Goal: Information Seeking & Learning: Learn about a topic

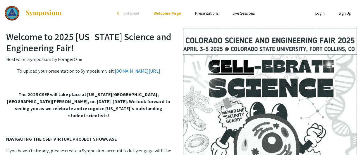
click at [207, 15] on link "Presentations" at bounding box center [206, 13] width 23 height 5
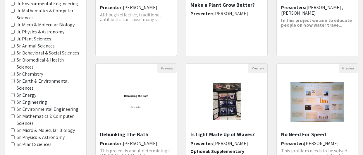
scroll to position [139, 0]
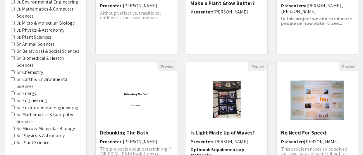
click at [32, 132] on label "Sr. Physics & Astronomy" at bounding box center [41, 135] width 48 height 7
click at [15, 133] on Astronomy "Sr. Physics & Astronomy" at bounding box center [13, 135] width 4 height 4
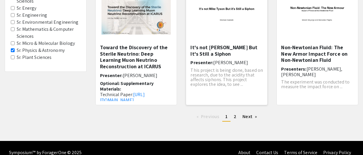
scroll to position [232, 0]
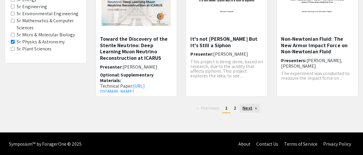
click at [245, 105] on link "Next page" at bounding box center [249, 107] width 20 height 9
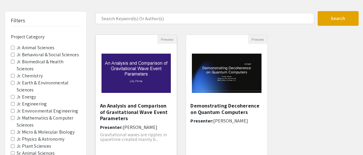
scroll to position [31, 0]
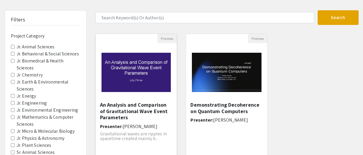
click at [144, 77] on img "Open Presentation <p>An Analysis and Comparison of Gravitational Wave Event Par…" at bounding box center [136, 72] width 81 height 51
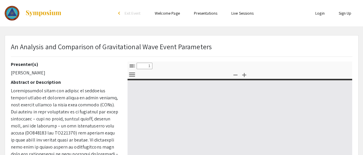
select select "custom"
type input "0"
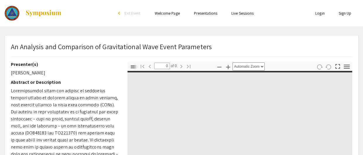
select select "custom"
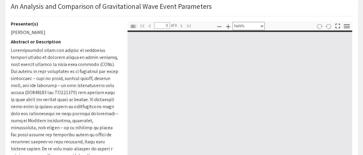
type input "1"
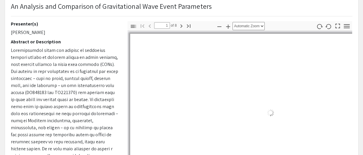
scroll to position [47, 0]
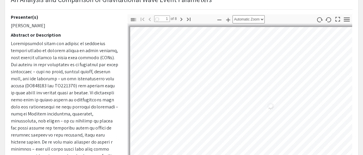
select select "auto"
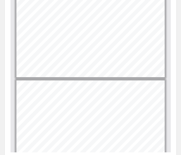
scroll to position [124, 0]
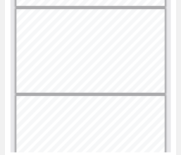
type input "1"
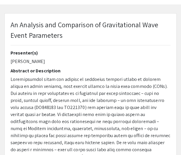
scroll to position [0, 0]
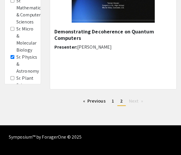
scroll to position [252, 0]
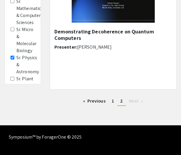
click at [12, 56] on Astronomy "Sr. Physics & Astronomy" at bounding box center [13, 57] width 4 height 4
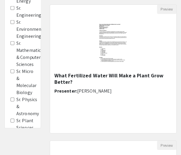
scroll to position [252, 0]
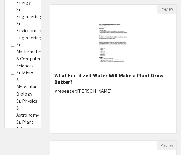
click at [12, 100] on Astronomy "Sr. Physics & Astronomy" at bounding box center [13, 100] width 4 height 4
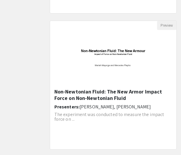
scroll to position [803, 0]
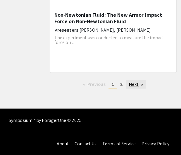
click at [127, 83] on link "Next page" at bounding box center [136, 83] width 20 height 9
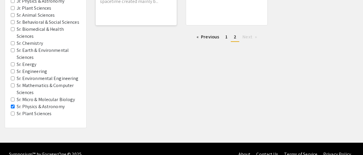
scroll to position [171, 0]
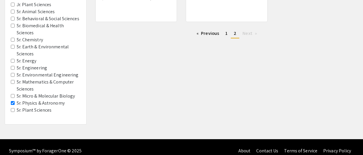
click at [12, 101] on Astronomy "Sr. Physics & Astronomy" at bounding box center [13, 103] width 4 height 4
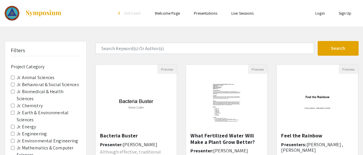
scroll to position [233, 0]
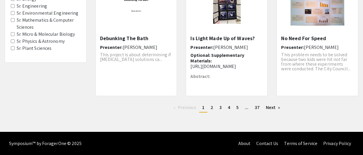
click at [13, 32] on Biology "Sr. Micro & Molecular Biology" at bounding box center [13, 34] width 4 height 4
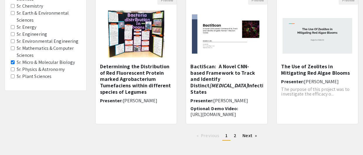
scroll to position [233, 0]
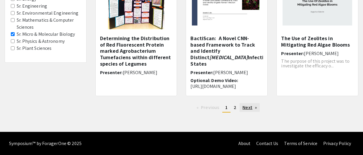
click at [245, 108] on link "Next page" at bounding box center [249, 107] width 20 height 9
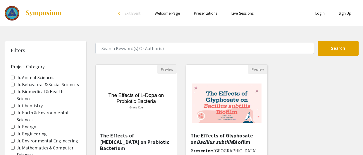
scroll to position [171, 0]
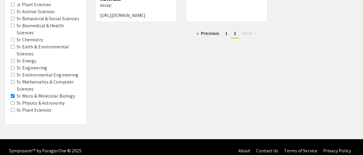
click at [12, 94] on Biology "Sr. Micro & Molecular Biology" at bounding box center [13, 96] width 4 height 4
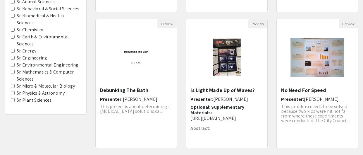
scroll to position [233, 0]
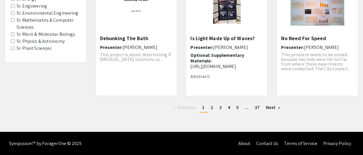
click at [13, 39] on Astronomy "Sr. Physics & Astronomy" at bounding box center [13, 41] width 4 height 4
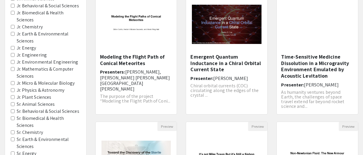
scroll to position [80, 0]
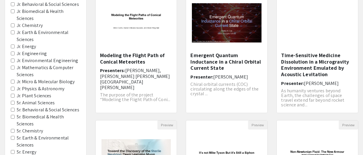
click at [12, 87] on Astronomy "Jr. Physics & Astronomy" at bounding box center [13, 89] width 4 height 4
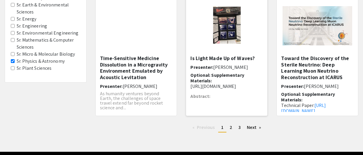
scroll to position [217, 0]
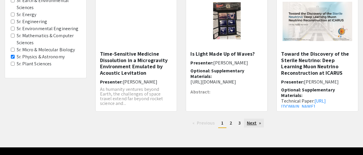
click at [249, 123] on link "Next page" at bounding box center [254, 122] width 20 height 9
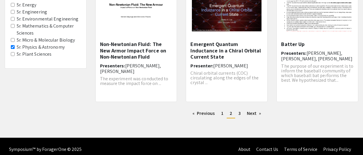
scroll to position [233, 0]
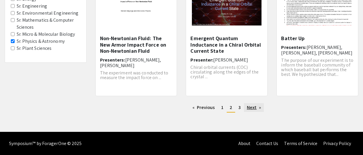
click at [249, 110] on link "Next page" at bounding box center [254, 107] width 20 height 9
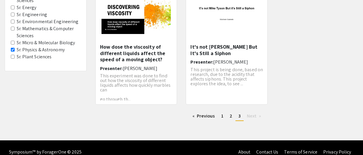
scroll to position [228, 0]
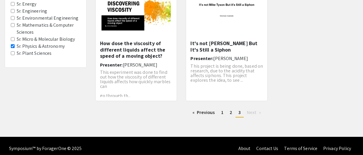
click at [252, 109] on span "Next page" at bounding box center [252, 112] width 10 height 6
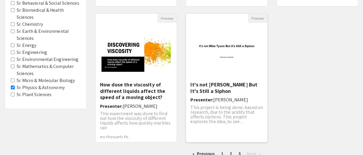
scroll to position [188, 0]
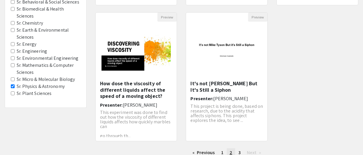
click at [231, 150] on span "2" at bounding box center [230, 152] width 3 height 6
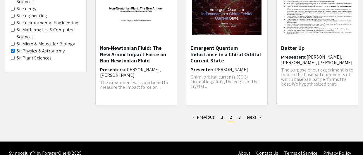
scroll to position [224, 0]
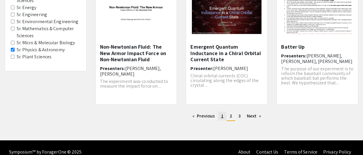
click at [219, 113] on link "page 1" at bounding box center [222, 115] width 8 height 9
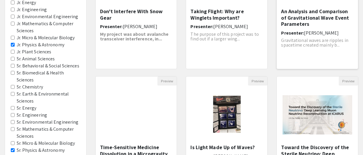
scroll to position [124, 0]
click at [306, 29] on div "An Analysis and Comparison of Gravitational Wave Event Parameters Presenter: [P…" at bounding box center [317, 36] width 72 height 57
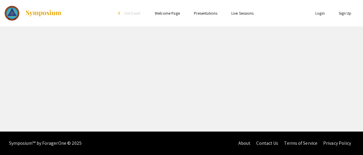
select select "custom"
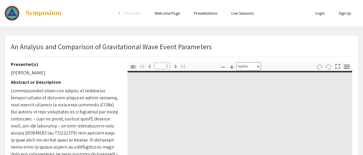
type input "0"
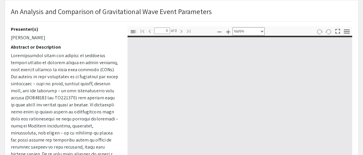
select select "auto"
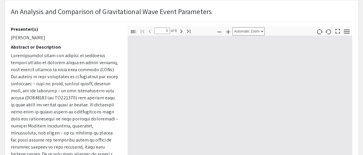
type input "1"
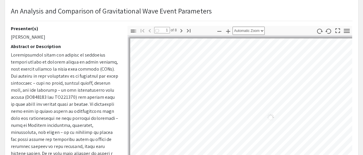
select select "auto"
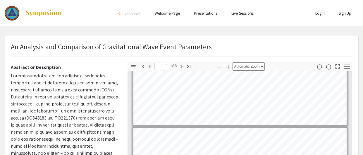
scroll to position [0, 0]
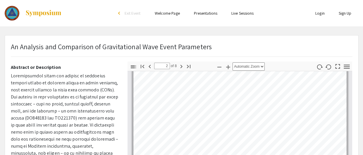
type input "3"
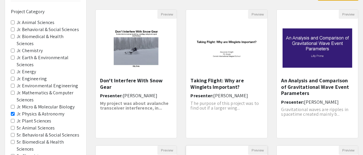
scroll to position [55, 0]
click at [13, 77] on Engineering "Jr. Engineering" at bounding box center [13, 79] width 4 height 4
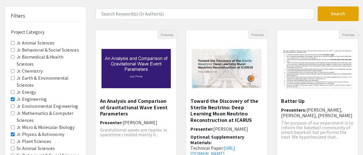
scroll to position [35, 0]
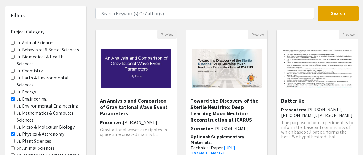
click at [13, 104] on Engineering "Jr. Environmental Engineering" at bounding box center [13, 106] width 4 height 4
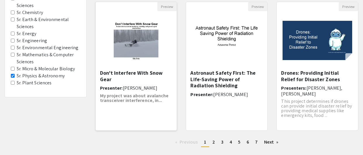
scroll to position [198, 0]
click at [267, 142] on link "Next page" at bounding box center [271, 141] width 20 height 9
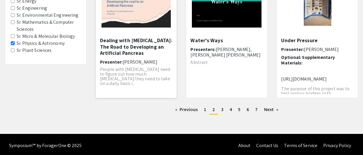
scroll to position [233, 0]
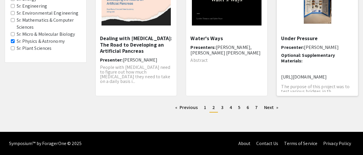
click at [298, 32] on img "Open Presentation <p>Under Pressure</p>" at bounding box center [317, 6] width 48 height 58
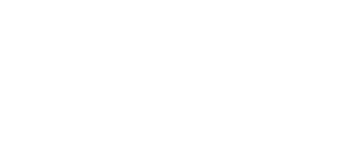
select select "custom"
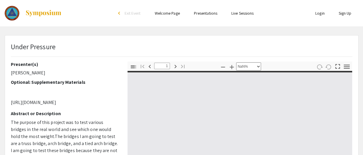
type input "0"
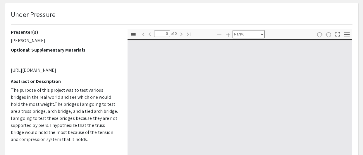
scroll to position [41, 0]
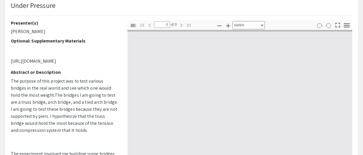
select select "auto"
type input "1"
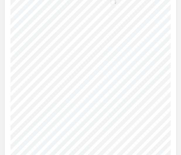
scroll to position [100, 20]
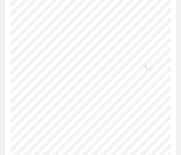
select select "1"
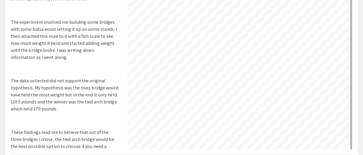
scroll to position [14, 18]
